Goal: Navigation & Orientation: Find specific page/section

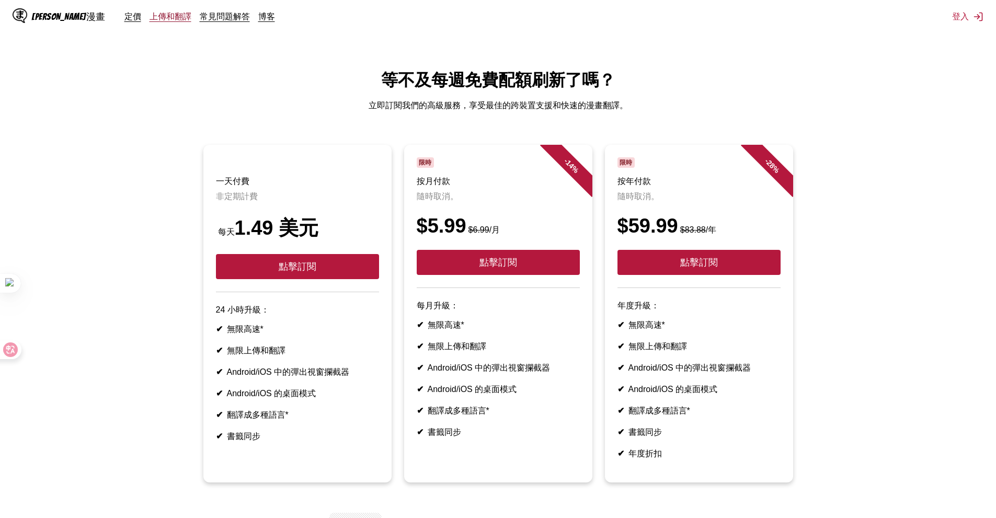
click at [150, 17] on font "上傳和翻譯" at bounding box center [171, 16] width 42 height 10
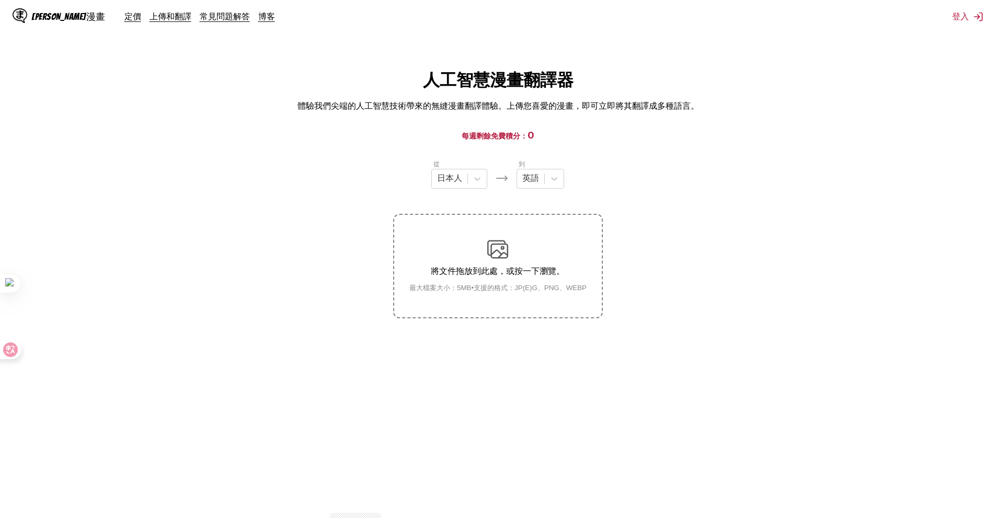
click at [46, 19] on font "[PERSON_NAME]漫畫" at bounding box center [68, 17] width 74 height 10
click at [62, 16] on font "[PERSON_NAME]漫畫" at bounding box center [68, 17] width 74 height 10
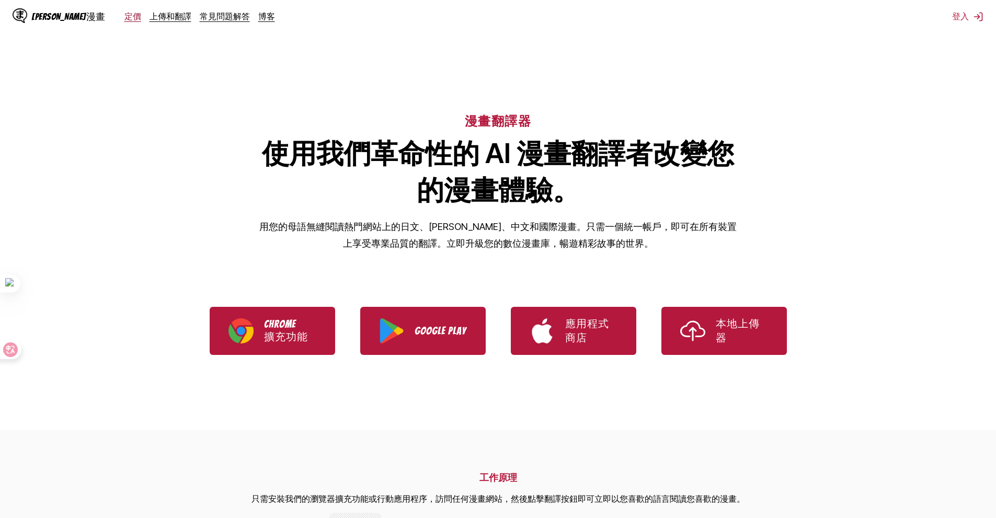
click at [124, 15] on font "定價" at bounding box center [132, 16] width 17 height 10
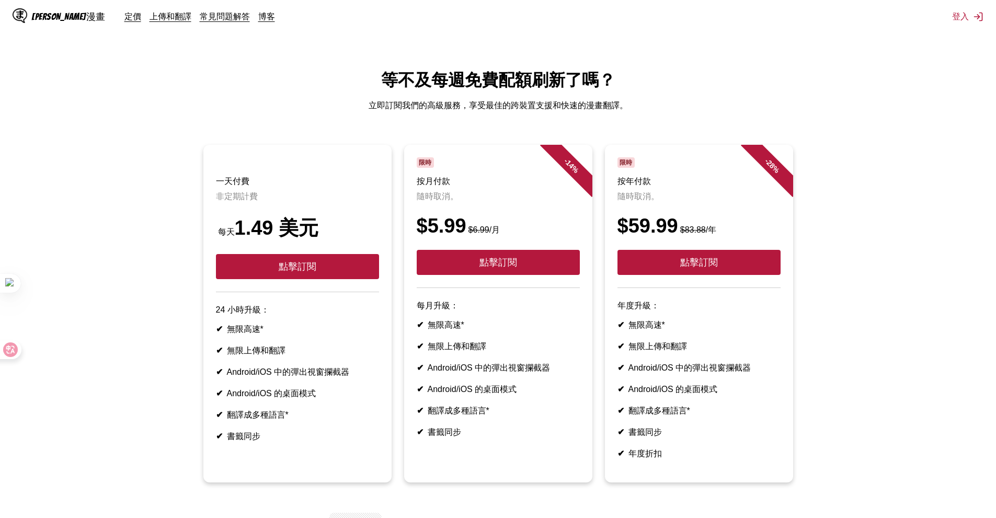
click at [40, 20] on font "[PERSON_NAME]漫畫" at bounding box center [68, 17] width 74 height 10
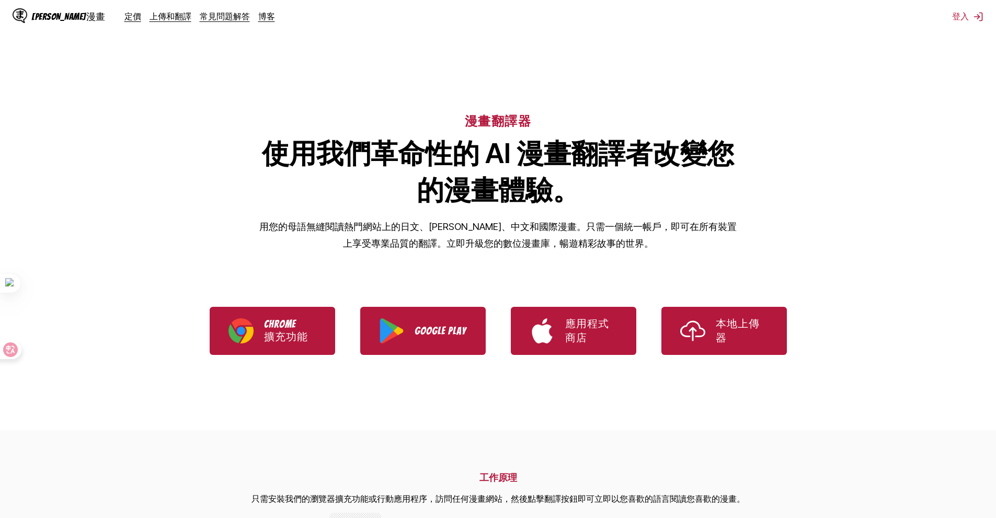
click at [55, 17] on font "[PERSON_NAME]漫畫" at bounding box center [68, 17] width 74 height 10
